Goal: Register for event/course

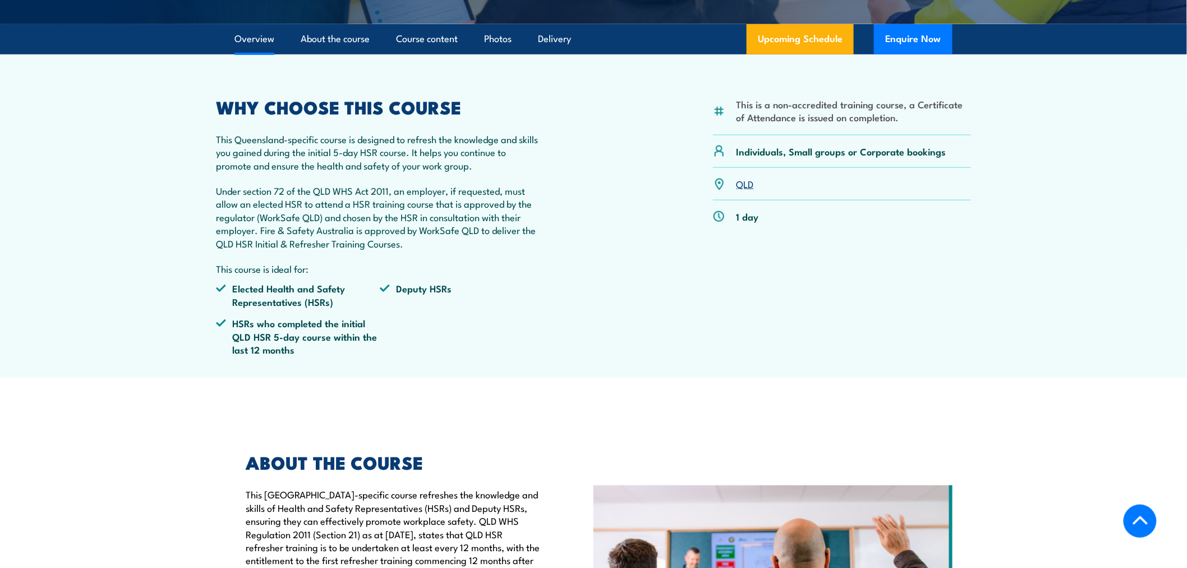
scroll to position [125, 0]
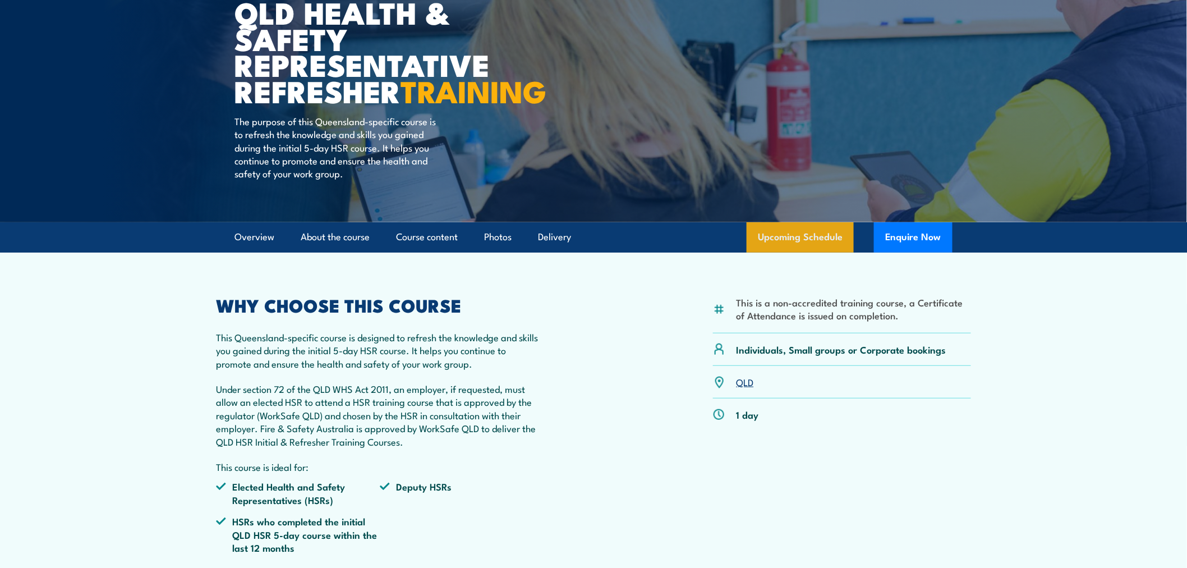
click at [789, 252] on link "Upcoming Schedule" at bounding box center [799, 237] width 107 height 30
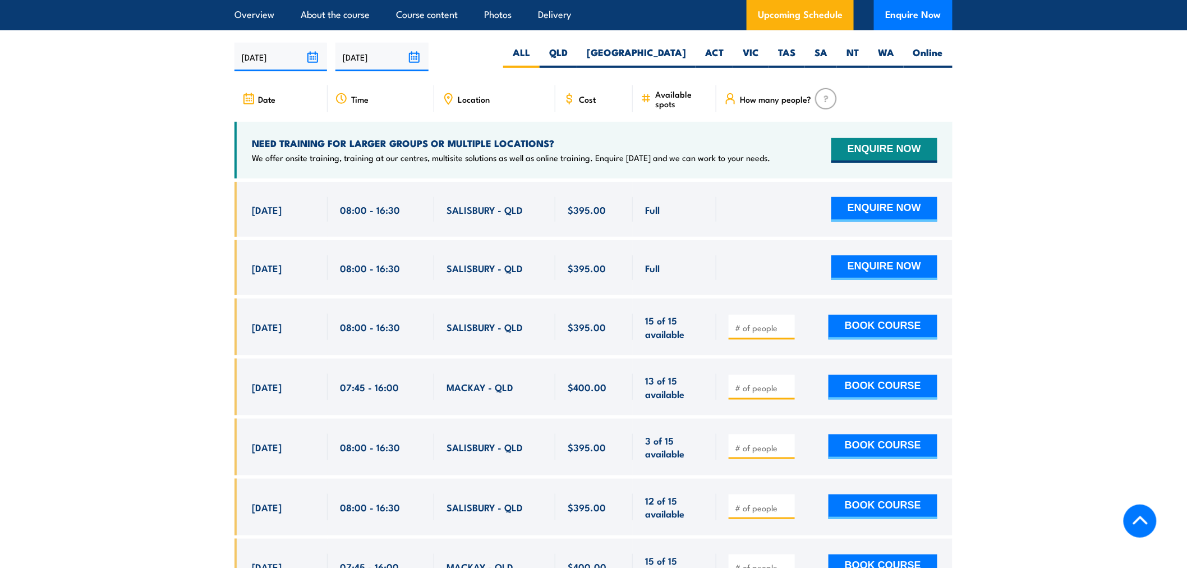
scroll to position [1966, 0]
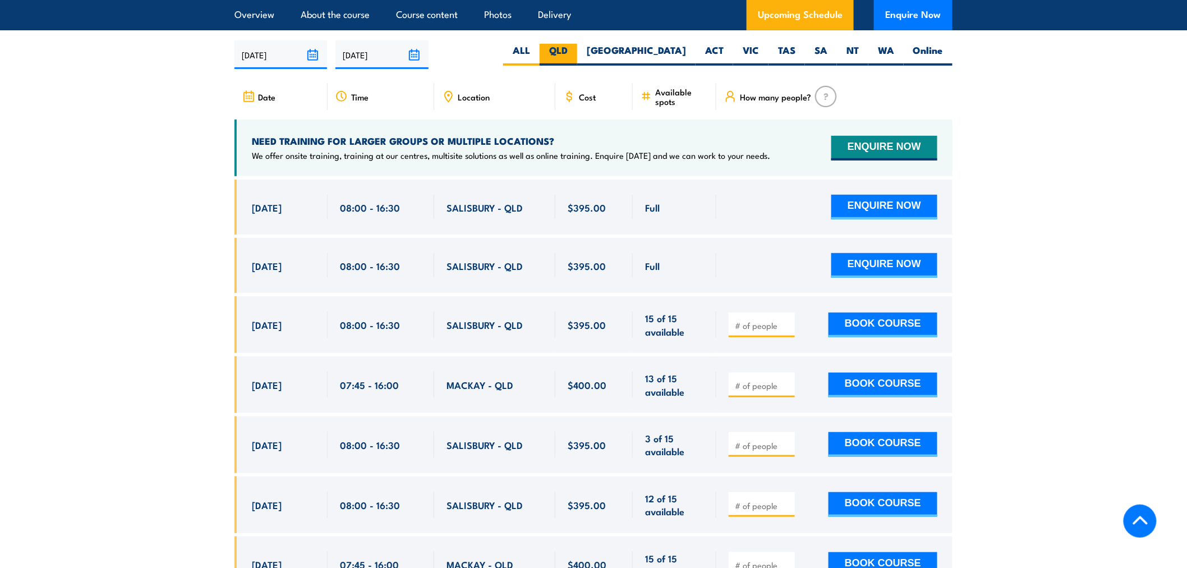
click at [577, 59] on label "QLD" at bounding box center [559, 55] width 38 height 22
click at [575, 51] on input "QLD" at bounding box center [571, 47] width 7 height 7
radio input "true"
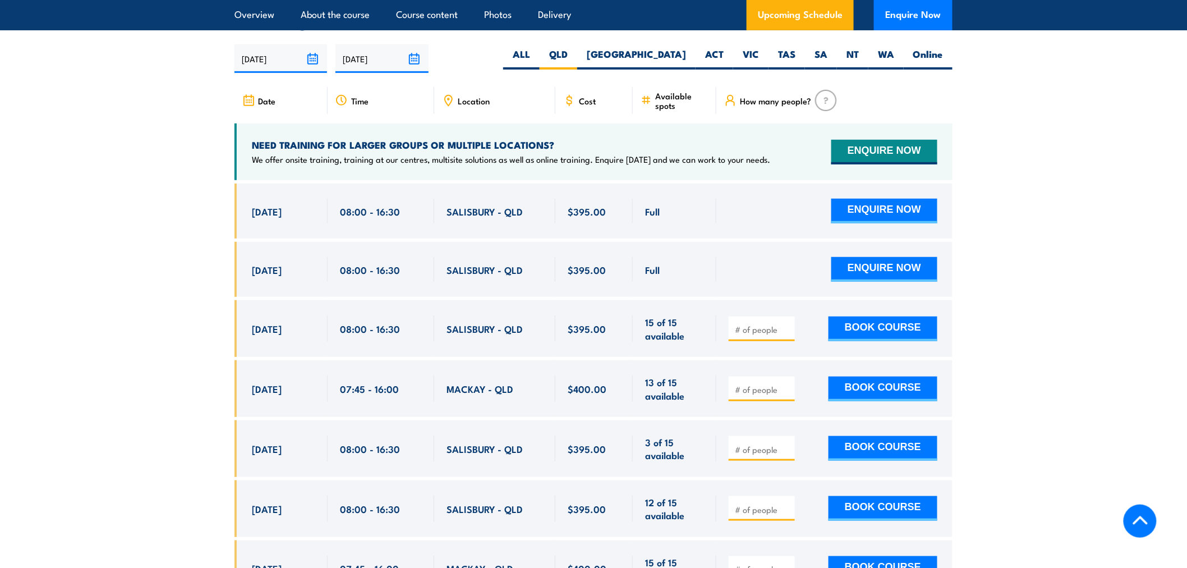
scroll to position [1966, 0]
